Goal: Task Accomplishment & Management: Manage account settings

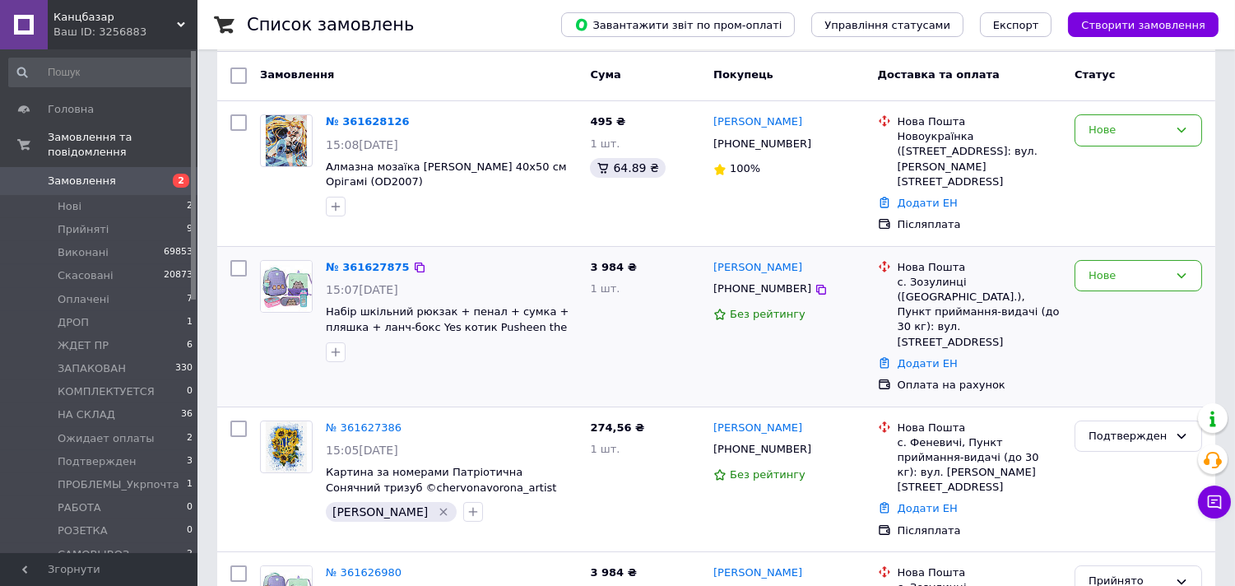
scroll to position [175, 0]
click at [333, 200] on icon "button" at bounding box center [335, 206] width 13 height 13
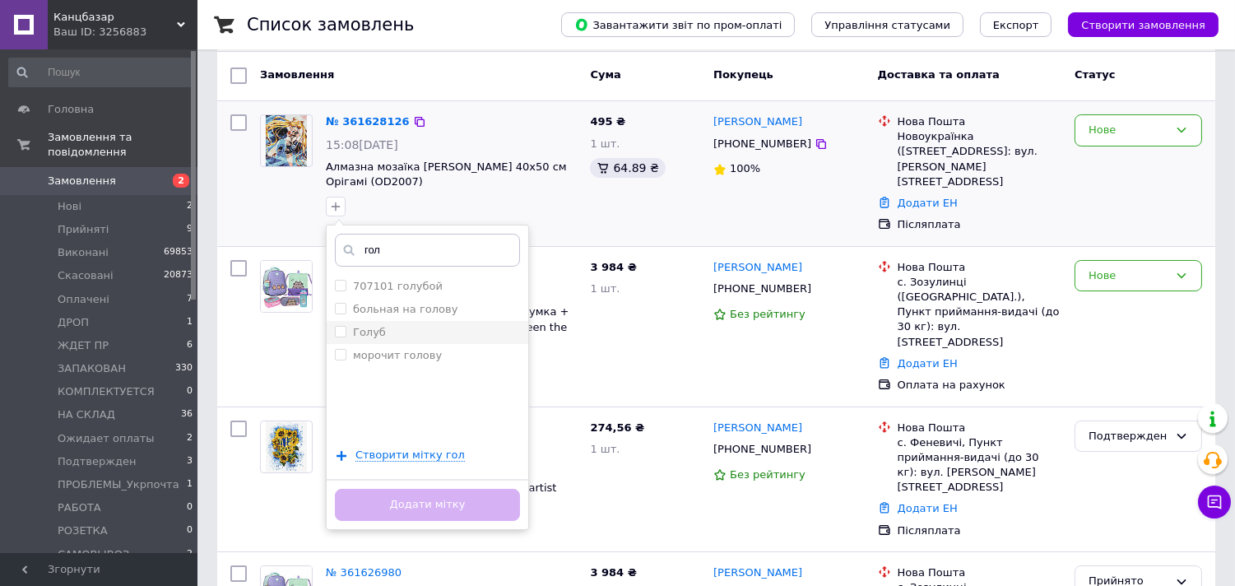
type input "гол"
drag, startPoint x: 339, startPoint y: 313, endPoint x: 362, endPoint y: 396, distance: 87.0
click at [339, 326] on input "Голуб" at bounding box center [340, 331] width 11 height 11
checkbox input "true"
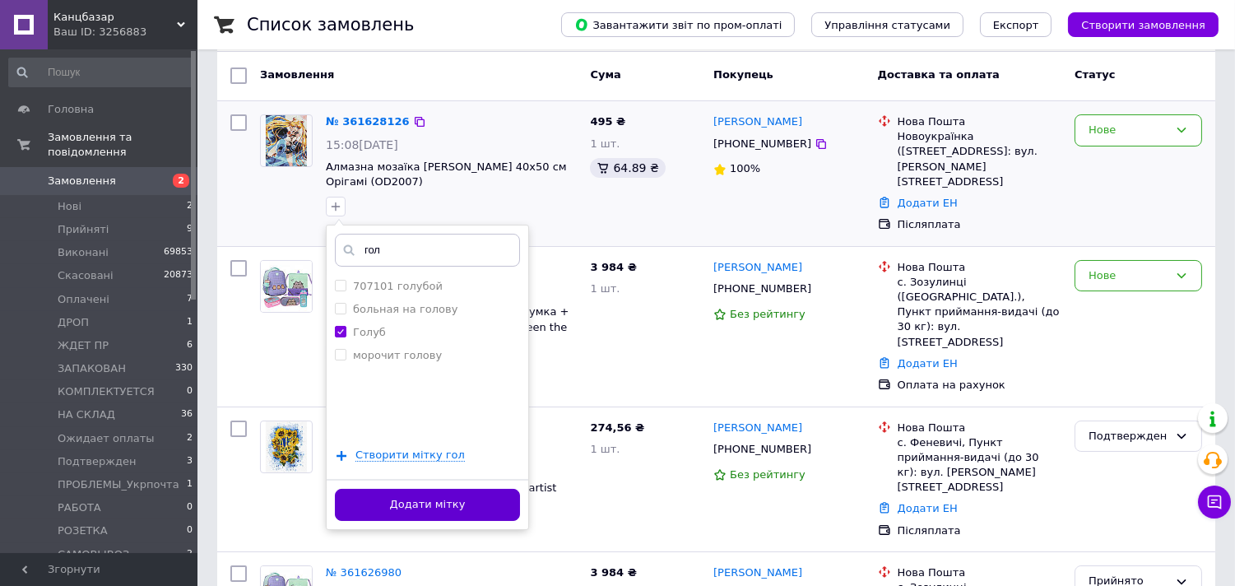
click at [403, 494] on button "Додати мітку" at bounding box center [427, 505] width 185 height 32
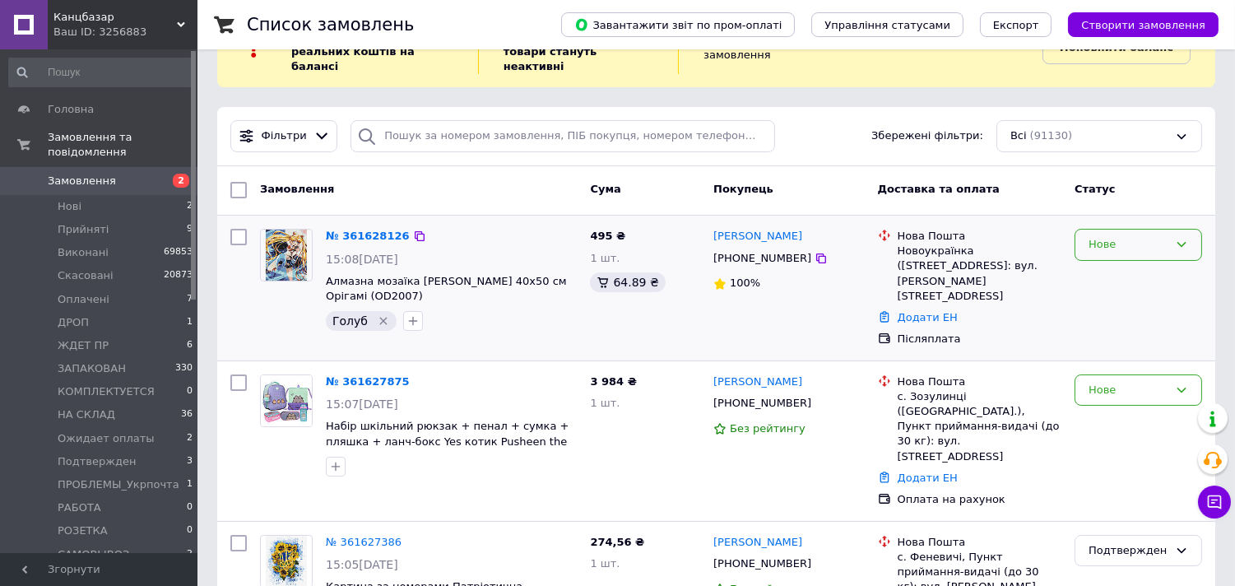
scroll to position [91, 0]
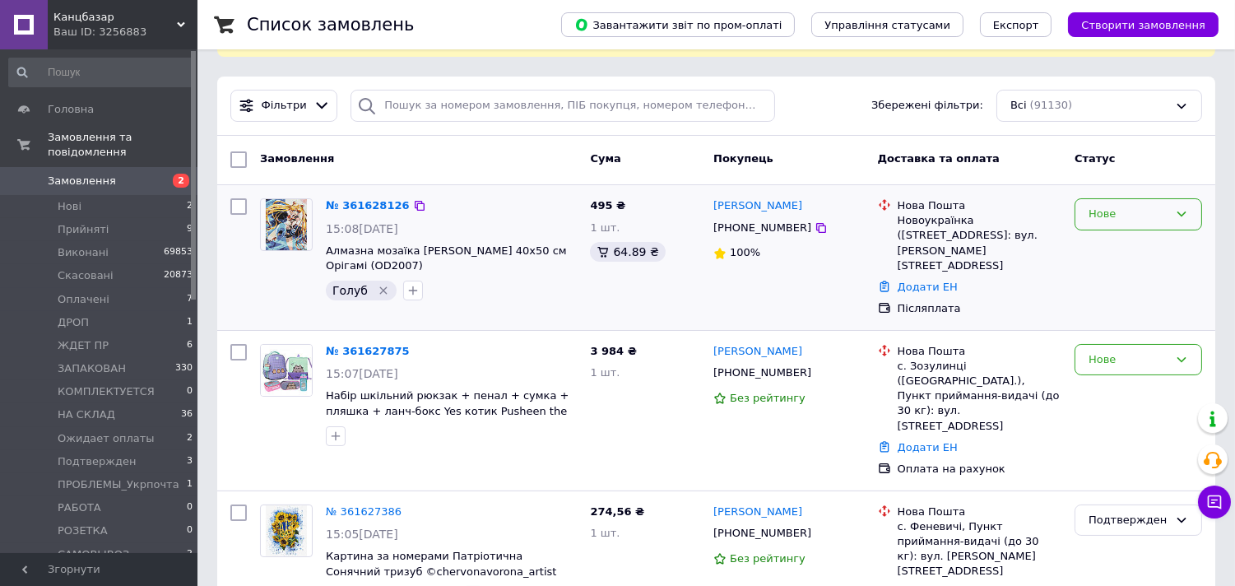
click at [1078, 201] on div "Нове" at bounding box center [1137, 214] width 127 height 32
click at [1110, 260] on li "Подтвержден" at bounding box center [1138, 275] width 126 height 30
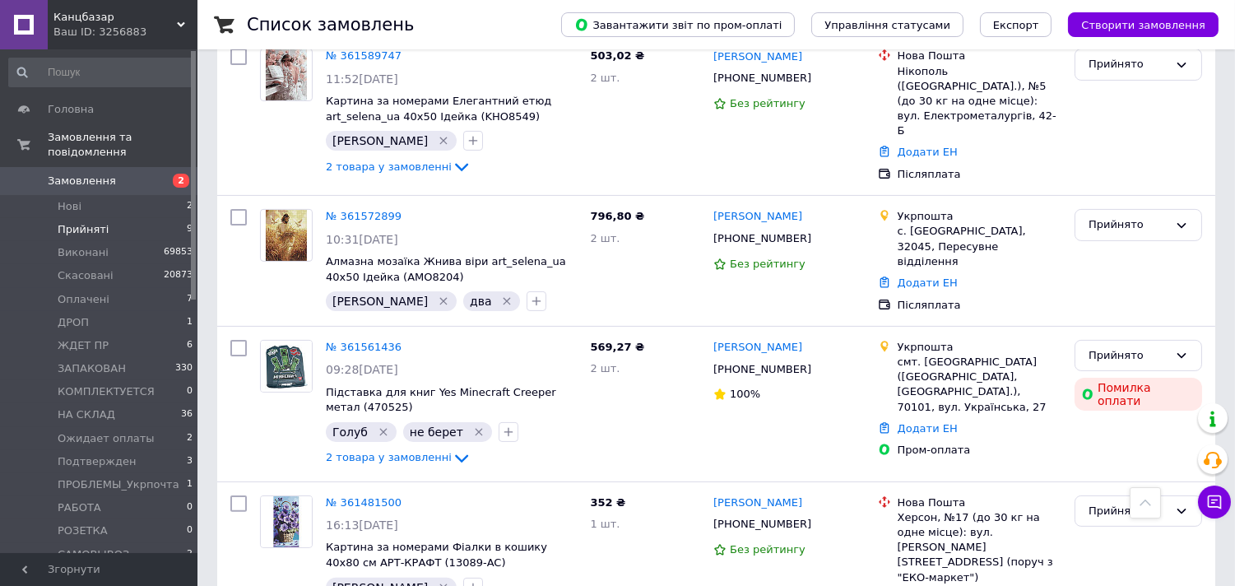
scroll to position [974, 0]
